Goal: Transaction & Acquisition: Obtain resource

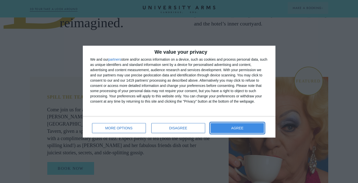
click at [233, 127] on span "AGREE" at bounding box center [237, 129] width 12 height 4
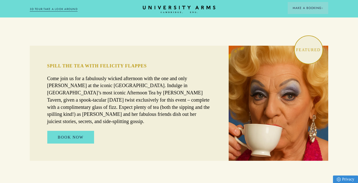
scroll to position [314, 0]
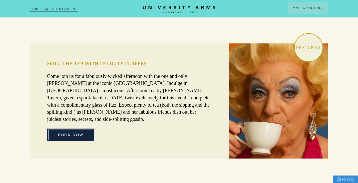
click at [82, 129] on link "BOOK NOW" at bounding box center [70, 135] width 47 height 13
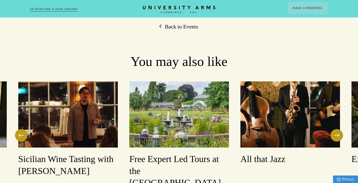
scroll to position [634, 0]
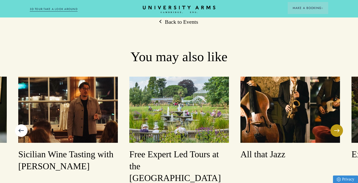
click at [25, 125] on button at bounding box center [21, 131] width 13 height 13
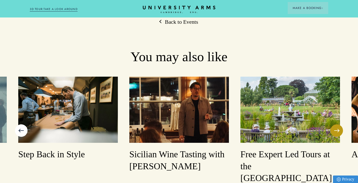
click at [25, 125] on button at bounding box center [21, 131] width 13 height 13
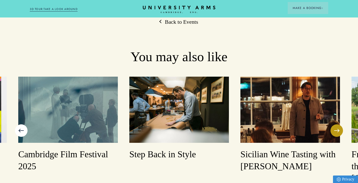
click at [25, 125] on button at bounding box center [21, 131] width 13 height 13
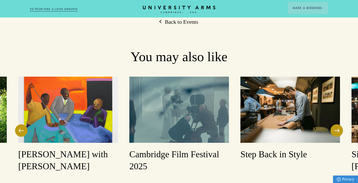
click at [164, 109] on img at bounding box center [179, 110] width 100 height 66
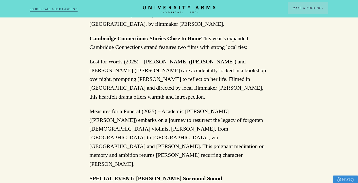
scroll to position [698, 0]
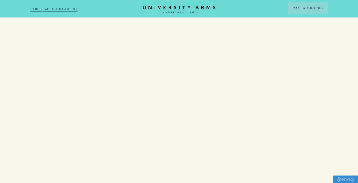
scroll to position [634, 0]
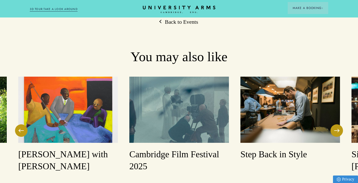
click at [345, 108] on div "Step Back in Style" at bounding box center [290, 119] width 111 height 84
click at [338, 125] on button at bounding box center [336, 131] width 13 height 13
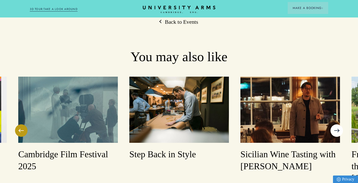
click at [338, 125] on button at bounding box center [336, 131] width 13 height 13
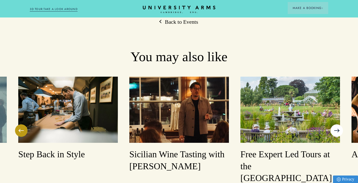
click at [338, 125] on button at bounding box center [336, 131] width 13 height 13
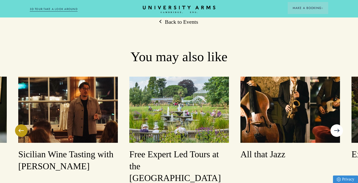
click at [338, 125] on button at bounding box center [336, 131] width 13 height 13
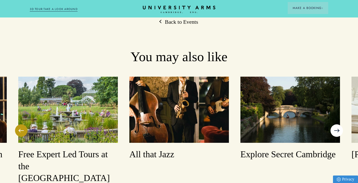
click at [338, 125] on button at bounding box center [336, 131] width 13 height 13
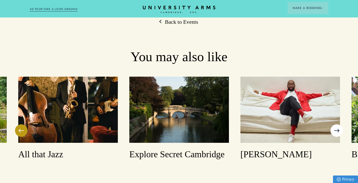
click at [338, 125] on button at bounding box center [336, 131] width 13 height 13
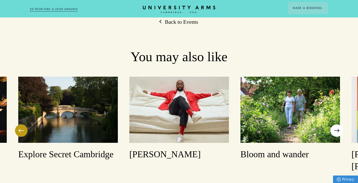
click at [338, 125] on button at bounding box center [336, 131] width 13 height 13
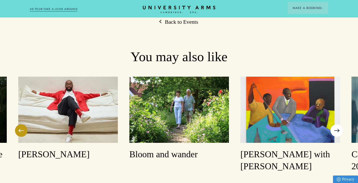
click at [338, 125] on button at bounding box center [336, 131] width 13 height 13
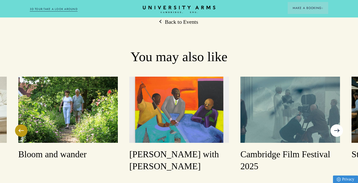
click at [338, 125] on button at bounding box center [336, 131] width 13 height 13
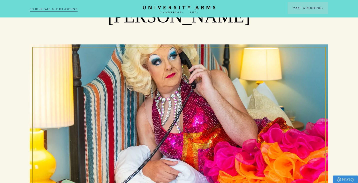
scroll to position [0, 0]
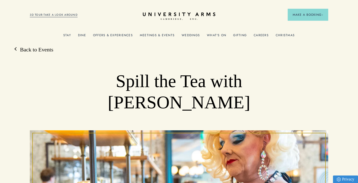
click at [192, 35] on link "Weddings" at bounding box center [191, 37] width 18 height 7
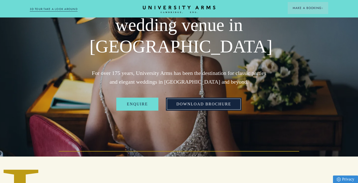
scroll to position [52, 0]
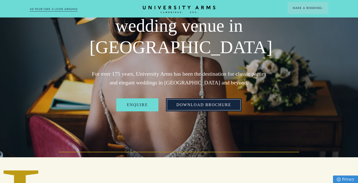
click at [199, 106] on link "Download Brochure" at bounding box center [204, 105] width 76 height 13
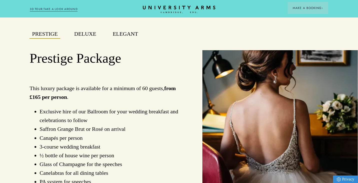
scroll to position [379, 0]
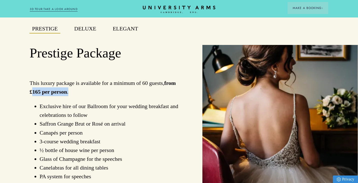
drag, startPoint x: 75, startPoint y: 94, endPoint x: 32, endPoint y: 92, distance: 42.8
click at [32, 92] on p "This luxury package is available for a minimum of 60 guests, from £165 per pers…" at bounding box center [107, 88] width 155 height 18
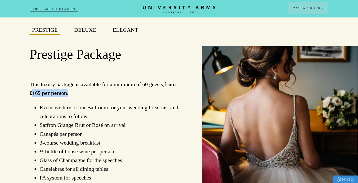
scroll to position [377, 0]
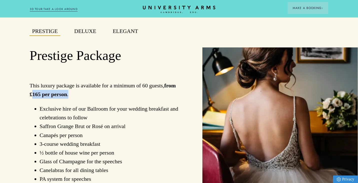
click at [92, 34] on button "Deluxe" at bounding box center [85, 31] width 27 height 9
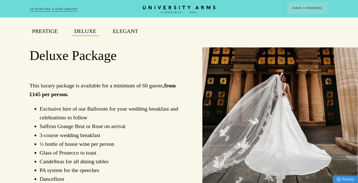
click at [128, 31] on button "Elegant" at bounding box center [125, 31] width 30 height 9
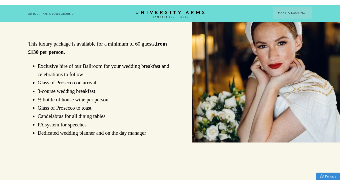
scroll to position [415, 0]
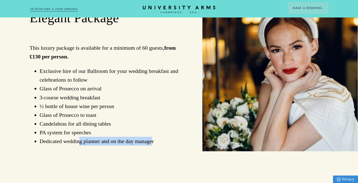
drag, startPoint x: 80, startPoint y: 146, endPoint x: 155, endPoint y: 145, distance: 74.6
click at [155, 145] on li "Dedicated wedding planner and on the day manager" at bounding box center [112, 141] width 145 height 9
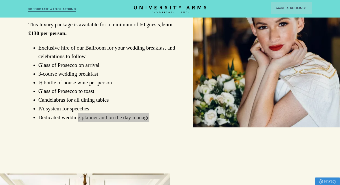
scroll to position [434, 0]
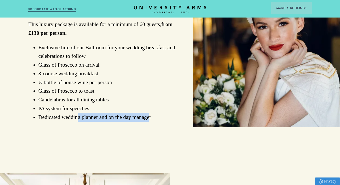
click at [103, 117] on li "Dedicated wedding planner and on the day manager" at bounding box center [106, 117] width 137 height 9
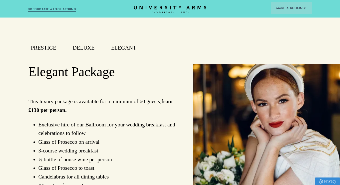
scroll to position [361, 0]
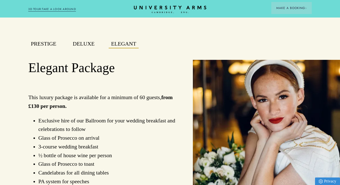
click at [84, 43] on button "Deluxe" at bounding box center [83, 44] width 27 height 9
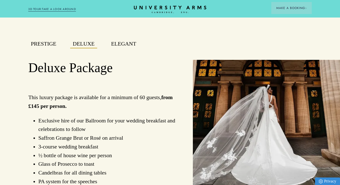
click at [49, 46] on button "Prestige" at bounding box center [43, 44] width 31 height 9
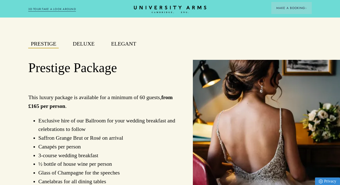
click at [119, 45] on button "Elegant" at bounding box center [124, 44] width 30 height 9
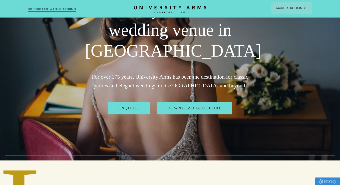
scroll to position [0, 0]
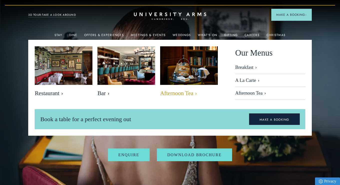
click at [193, 72] on img at bounding box center [189, 65] width 66 height 44
